Goal: Task Accomplishment & Management: Manage account settings

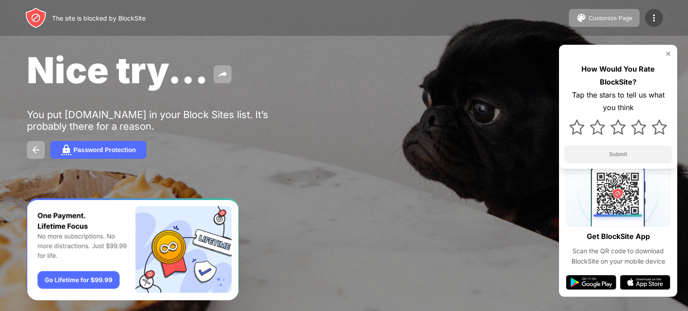
click at [655, 16] on img at bounding box center [654, 18] width 11 height 11
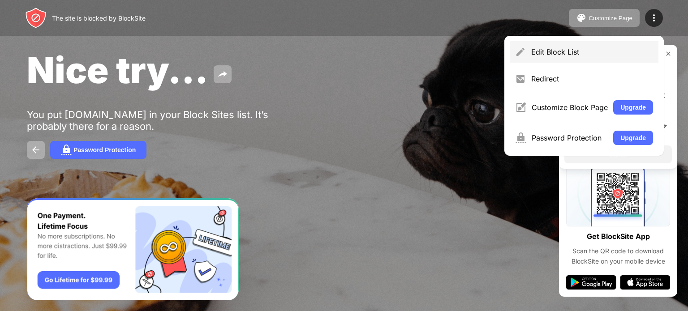
click at [610, 49] on div "Edit Block List" at bounding box center [592, 52] width 122 height 9
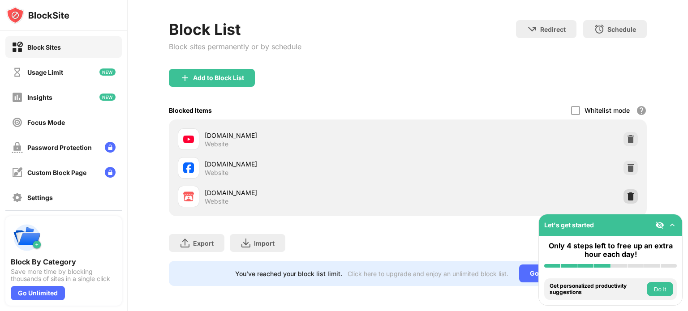
click at [626, 192] on img at bounding box center [630, 196] width 9 height 9
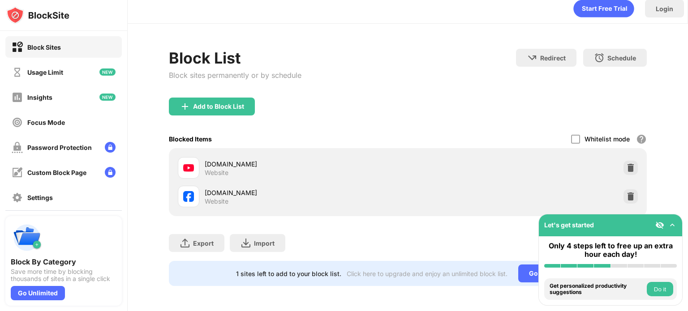
scroll to position [13, 0]
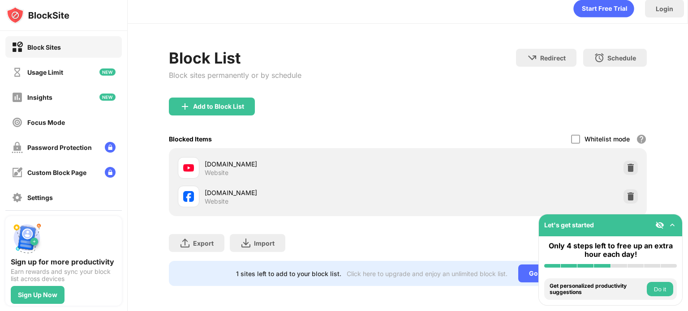
scroll to position [13, 0]
click at [227, 103] on div "Add to Block List" at bounding box center [218, 106] width 51 height 7
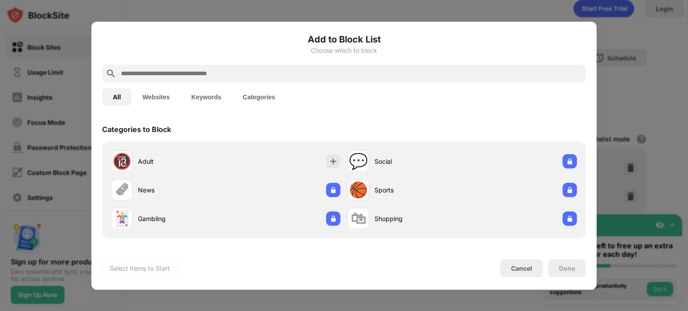
click at [188, 72] on input "text" at bounding box center [351, 73] width 462 height 11
click at [156, 92] on button "Websites" at bounding box center [156, 97] width 49 height 18
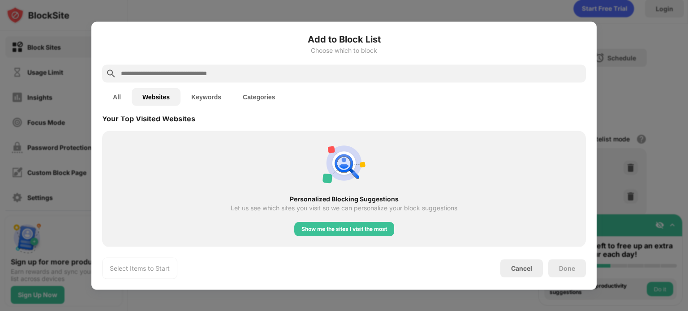
scroll to position [46, 0]
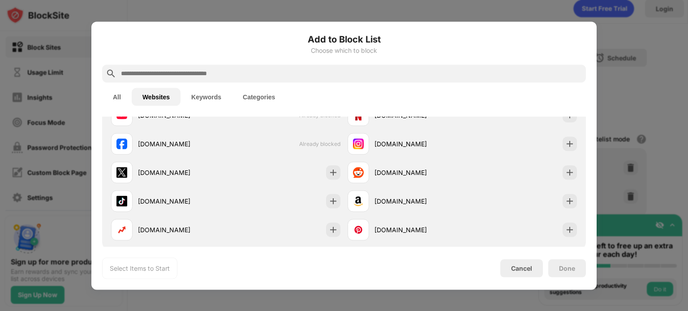
click at [222, 73] on input "text" at bounding box center [351, 73] width 462 height 11
click at [202, 99] on button "Keywords" at bounding box center [207, 97] width 52 height 18
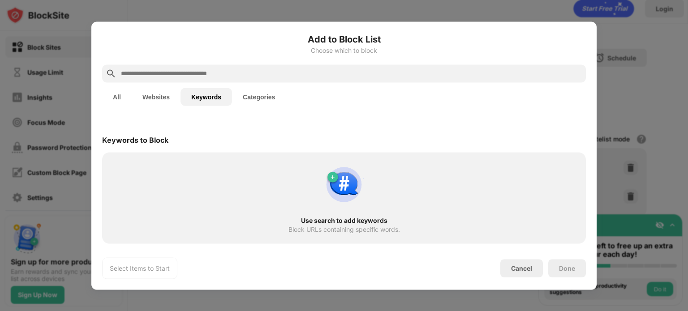
scroll to position [0, 0]
click at [166, 102] on button "Websites" at bounding box center [156, 97] width 49 height 18
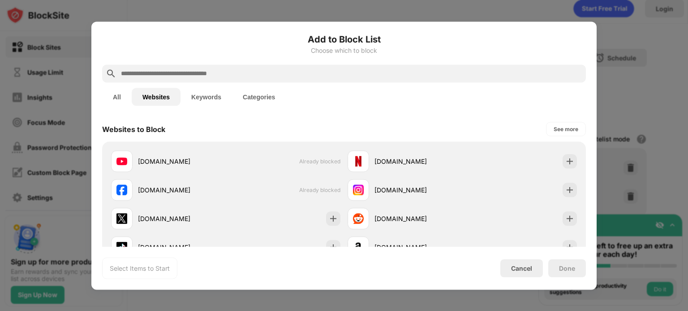
click at [175, 72] on input "text" at bounding box center [351, 73] width 462 height 11
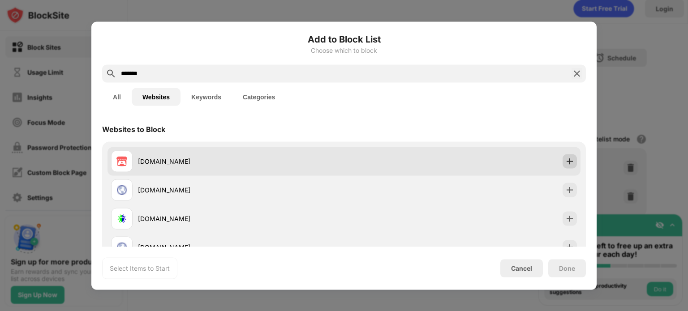
type input "*******"
click at [566, 159] on img at bounding box center [570, 161] width 9 height 9
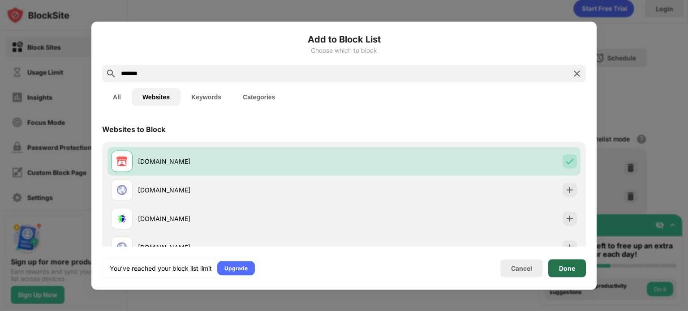
click at [574, 275] on div "Done" at bounding box center [568, 268] width 38 height 18
